Goal: Task Accomplishment & Management: Manage account settings

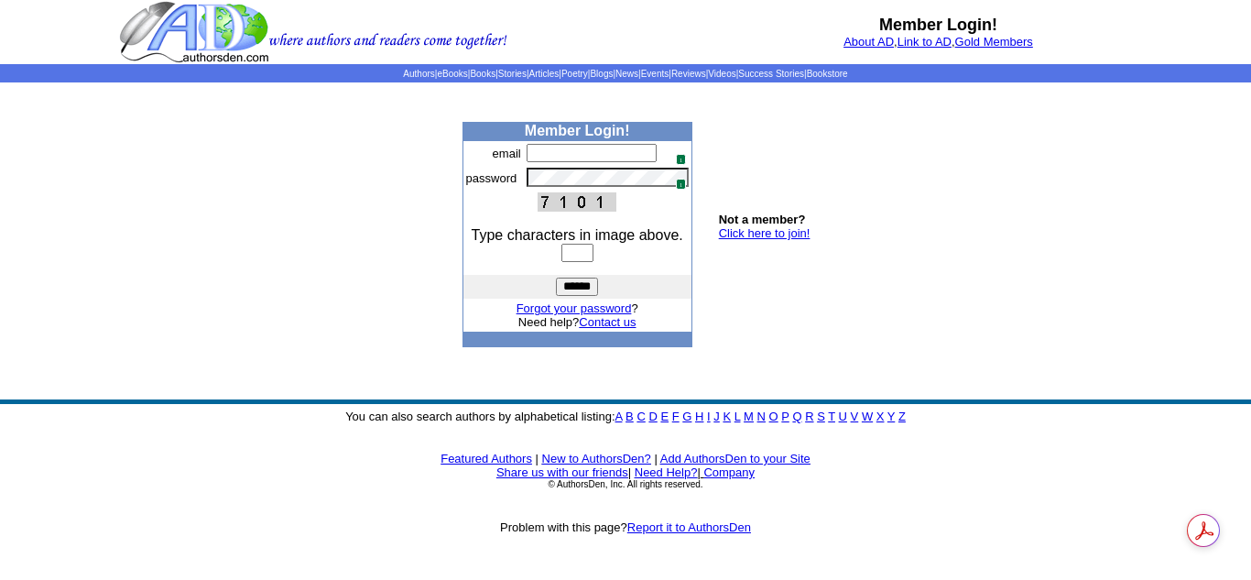
type input "**********"
click at [581, 253] on input "text" at bounding box center [578, 253] width 32 height 18
type input "****"
click at [556, 278] on input "******" at bounding box center [577, 287] width 42 height 18
